Goal: Navigation & Orientation: Go to known website

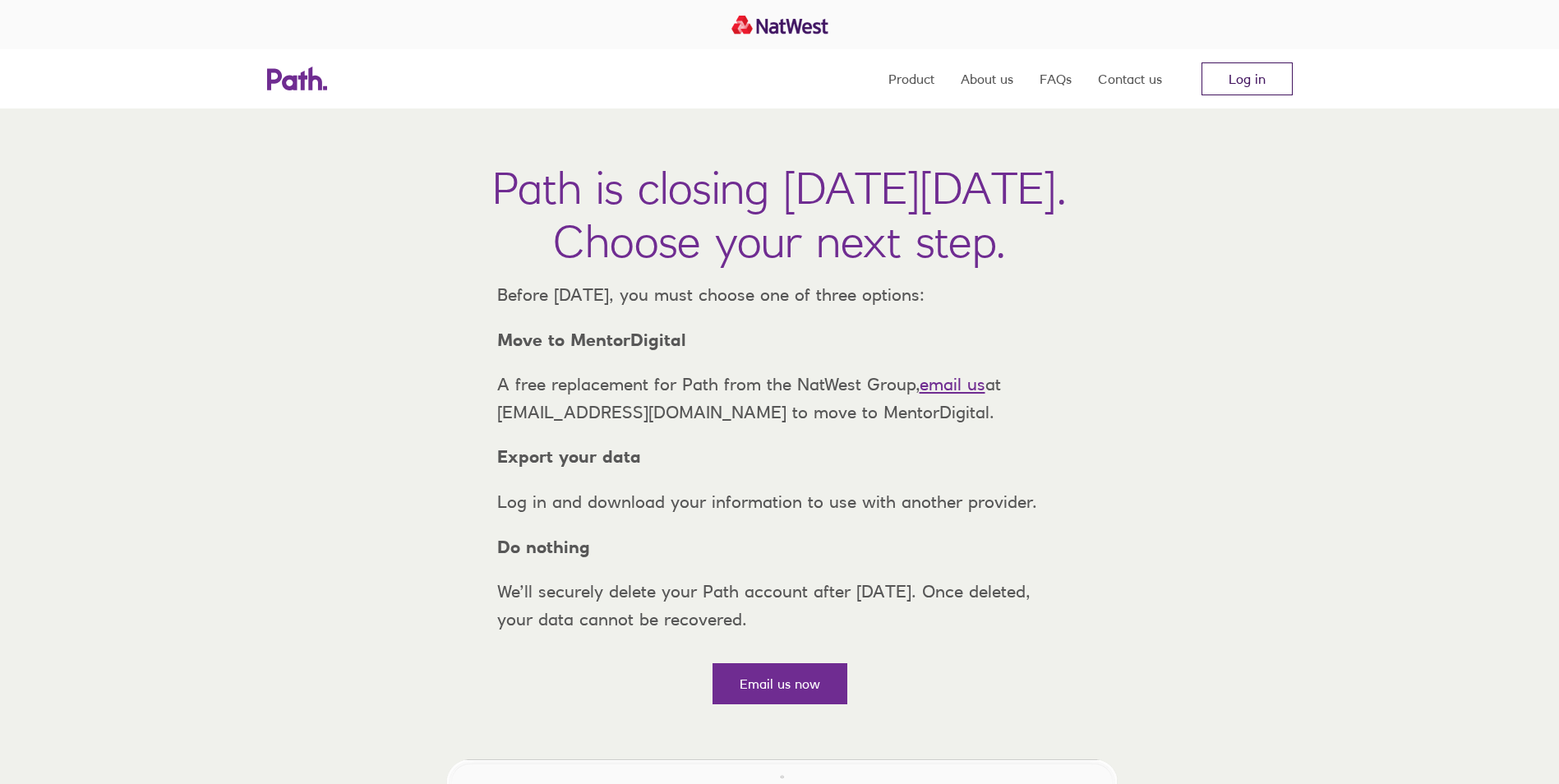
click at [1232, 80] on link "Log in" at bounding box center [1247, 78] width 91 height 32
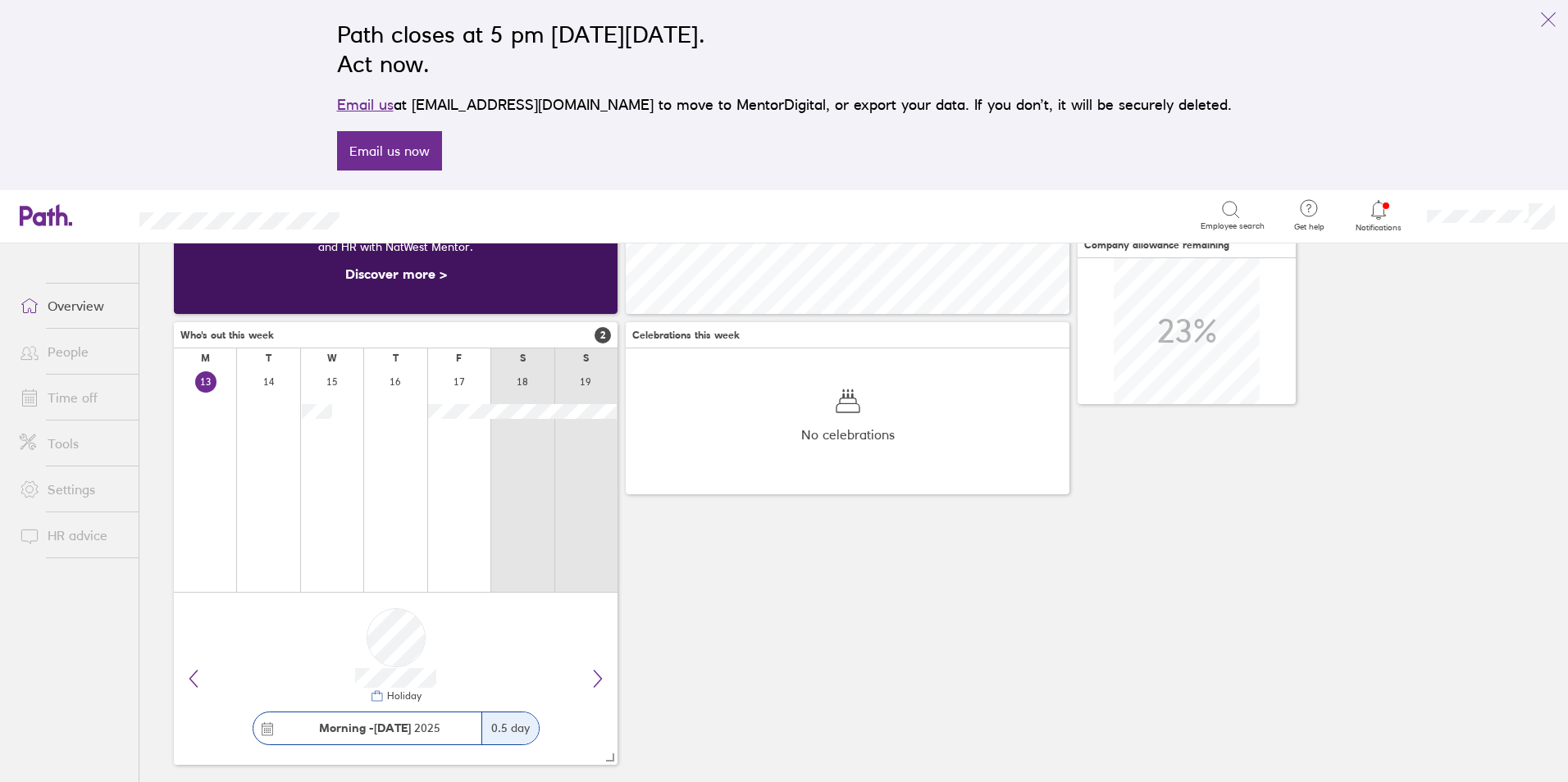
scroll to position [164, 0]
